Goal: Task Accomplishment & Management: Manage account settings

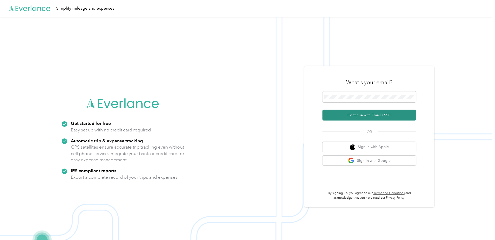
click at [372, 114] on button "Continue with Email / SSO" at bounding box center [369, 115] width 94 height 11
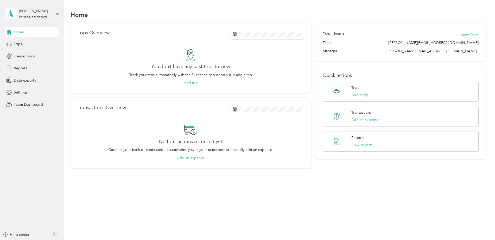
click at [58, 15] on icon at bounding box center [58, 14] width 4 height 4
click at [36, 43] on div "Team dashboard" at bounding box center [23, 42] width 28 height 5
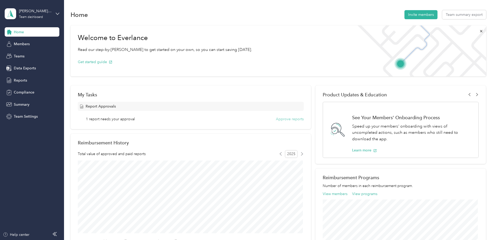
click at [294, 119] on button "Approve reports" at bounding box center [290, 119] width 28 height 5
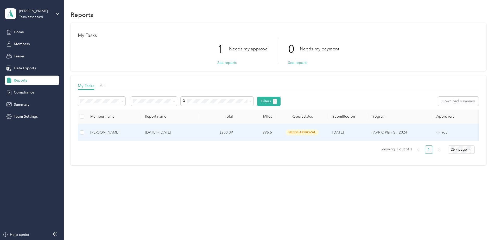
click at [227, 132] on td "$203.39" at bounding box center [217, 132] width 39 height 17
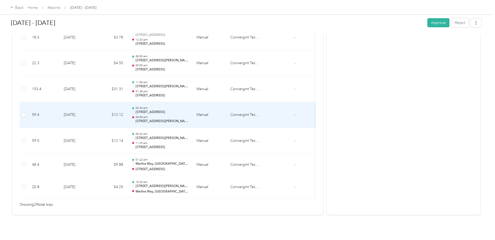
scroll to position [735, 0]
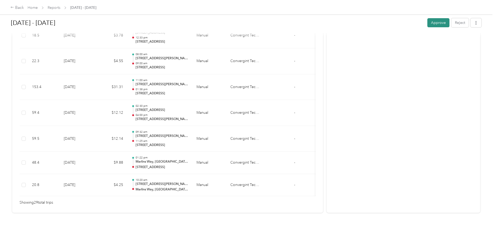
click at [436, 24] on button "Approve" at bounding box center [438, 22] width 22 height 9
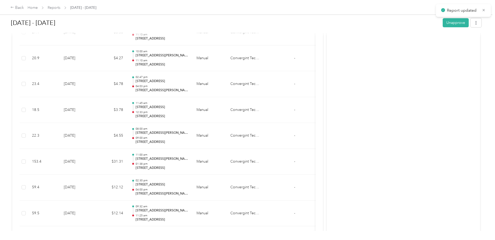
scroll to position [553, 0]
